Goal: Check status: Check status

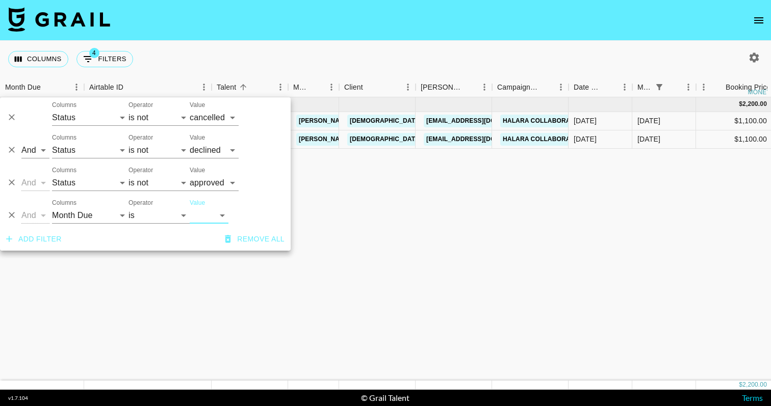
select select "status"
select select "not"
select select "cancelled"
select select "status"
select select "not"
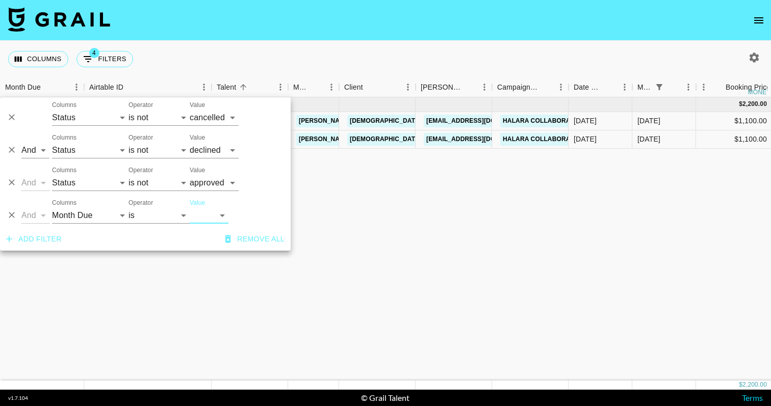
select select "declined"
select select "status"
select select "not"
select select "approved"
select select "monthDue2"
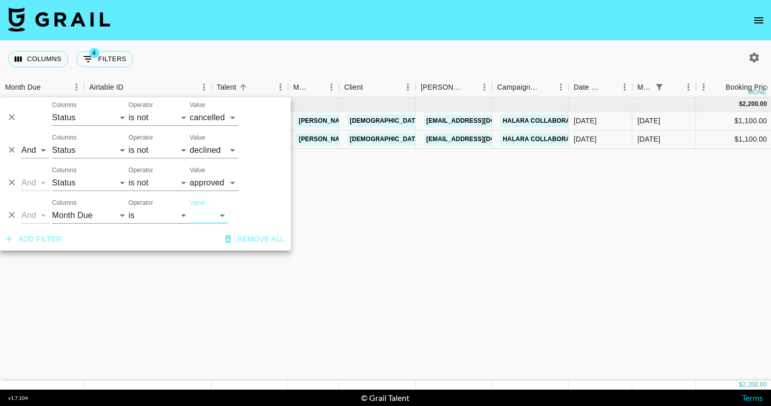
select select "[DATE]"
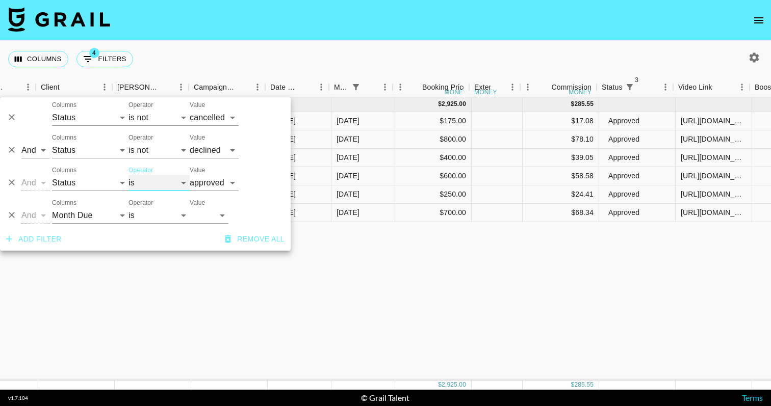
scroll to position [0, 304]
select select "not"
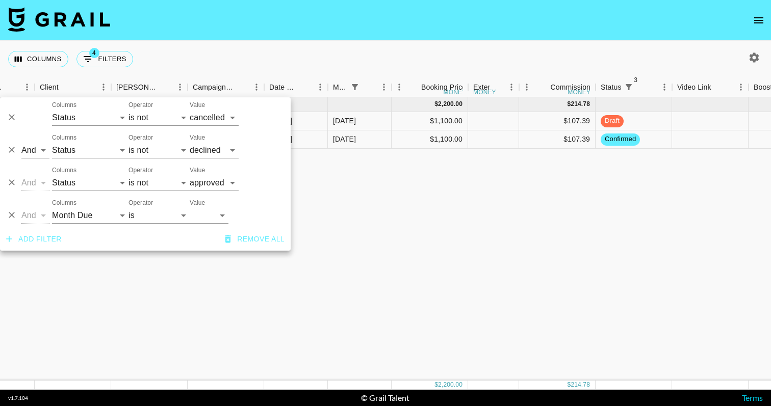
click at [296, 36] on nav at bounding box center [385, 20] width 771 height 41
